Goal: Find specific page/section

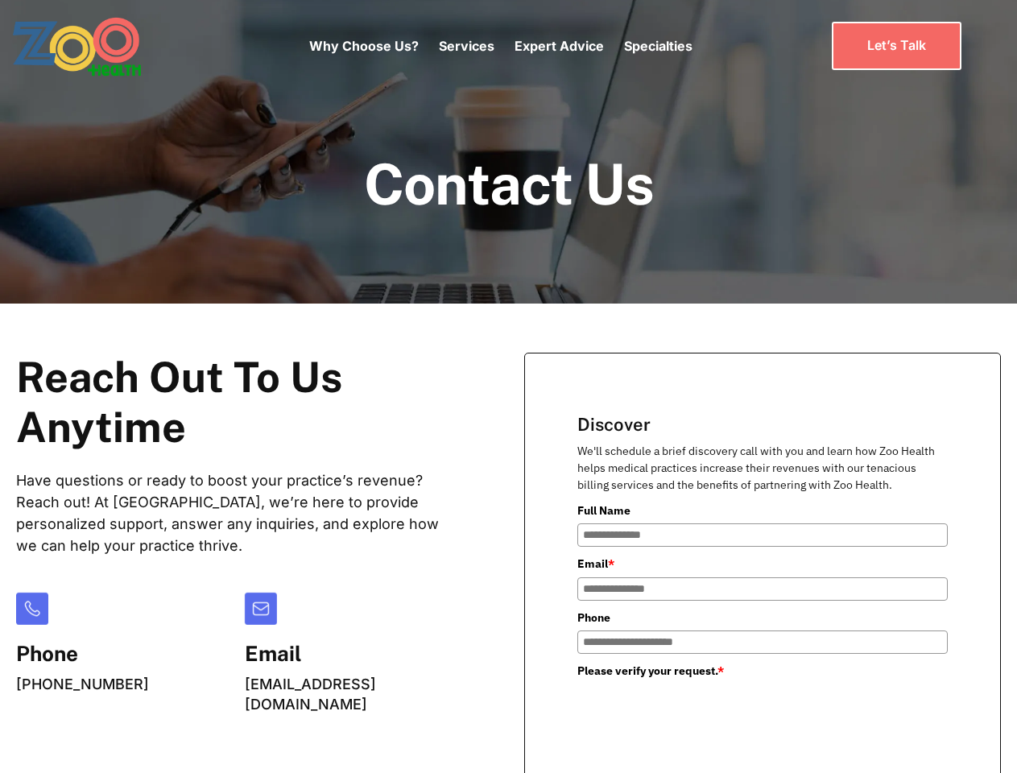
click at [500, 46] on div "Why Choose Us? Services Chronic Care Management Contract Optimization Denial An…" at bounding box center [500, 46] width 383 height 68
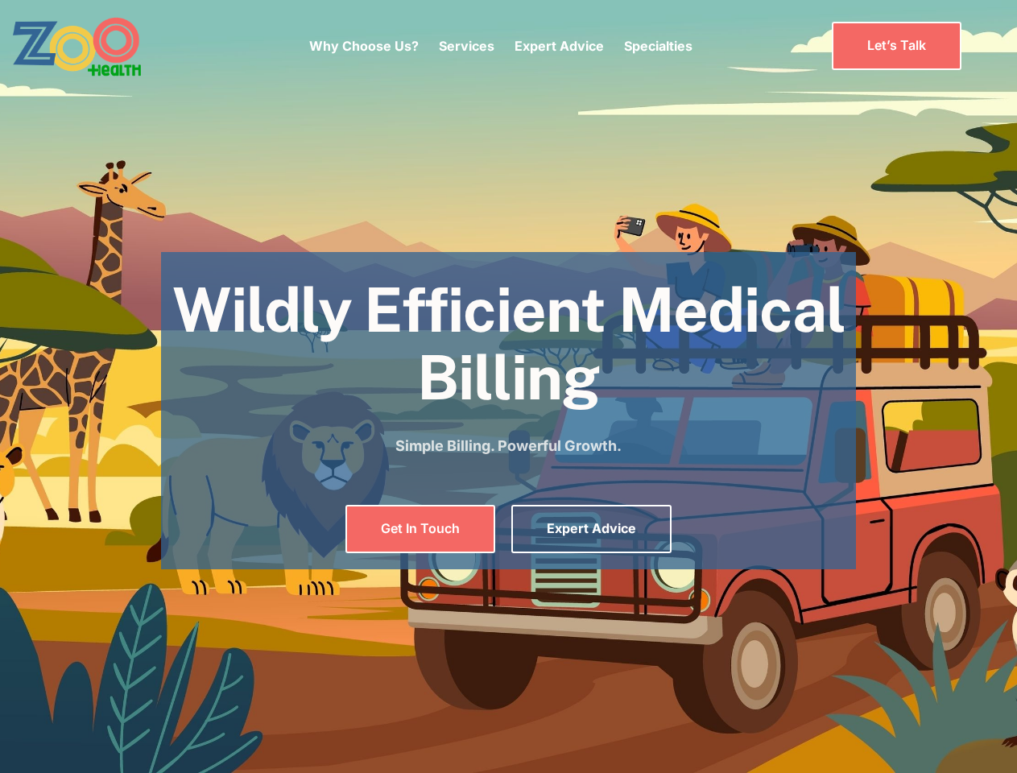
click at [500, 46] on div "Why Choose Us? Services Chronic Care Management Contract Optimization Denial An…" at bounding box center [500, 46] width 383 height 68
